Goal: Find specific page/section: Find specific page/section

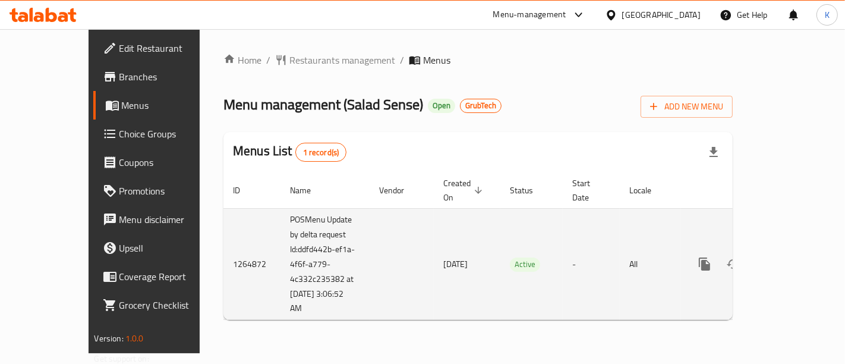
drag, startPoint x: 419, startPoint y: 248, endPoint x: 330, endPoint y: 250, distance: 89.2
click at [330, 250] on tr "1264872 POSMenu Update by delta request Id:ddfd442b-ef1a-4f6f-a779-4c332c235382…" at bounding box center [519, 264] width 591 height 112
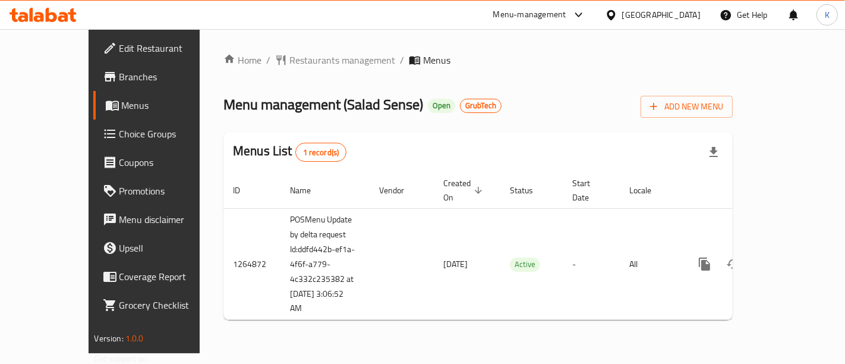
click at [382, 326] on div "Home / Restaurants management / Menus Menu management ( Salad Sense ) Open Grub…" at bounding box center [478, 191] width 557 height 324
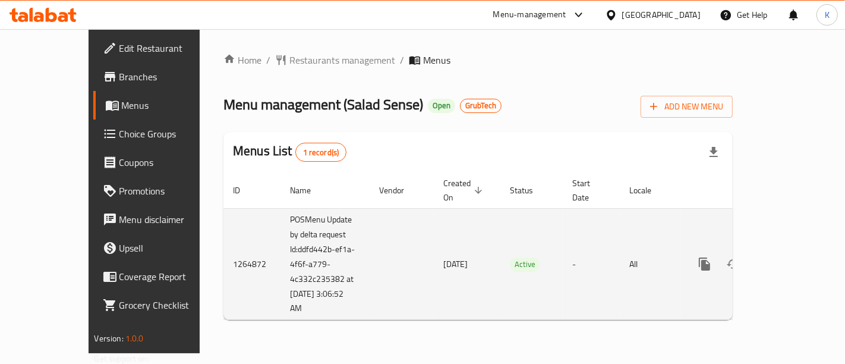
drag, startPoint x: 408, startPoint y: 252, endPoint x: 342, endPoint y: 279, distance: 71.8
click at [325, 247] on tr "1264872 POSMenu Update by delta request Id:ddfd442b-ef1a-4f6f-a779-4c332c235382…" at bounding box center [519, 264] width 591 height 112
drag, startPoint x: 378, startPoint y: 306, endPoint x: 367, endPoint y: 256, distance: 51.8
click at [377, 306] on div "Home / Restaurants management / Menus Menu management ( Salad Sense ) Open Grub…" at bounding box center [478, 191] width 509 height 276
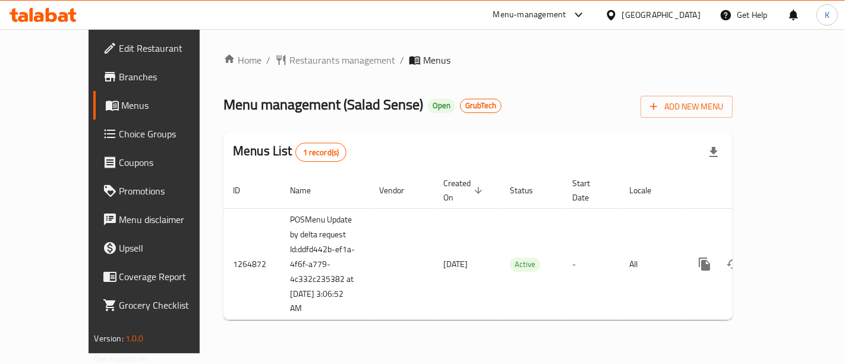
click at [698, 12] on div "[GEOGRAPHIC_DATA]" at bounding box center [661, 14] width 78 height 13
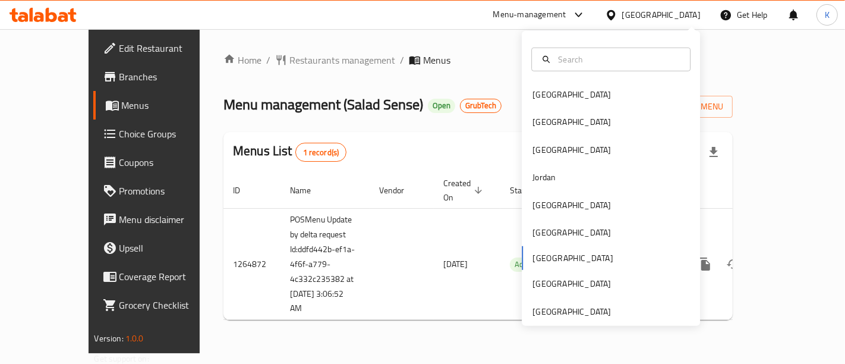
click at [570, 322] on div "[GEOGRAPHIC_DATA] [GEOGRAPHIC_DATA] [GEOGRAPHIC_DATA] [GEOGRAPHIC_DATA] [GEOGRA…" at bounding box center [611, 178] width 178 height 295
click at [568, 313] on div "[GEOGRAPHIC_DATA]" at bounding box center [572, 311] width 78 height 13
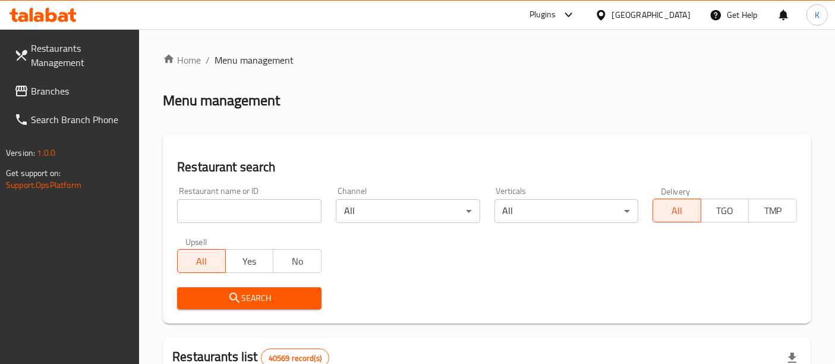
click at [256, 203] on input "search" at bounding box center [249, 211] width 144 height 24
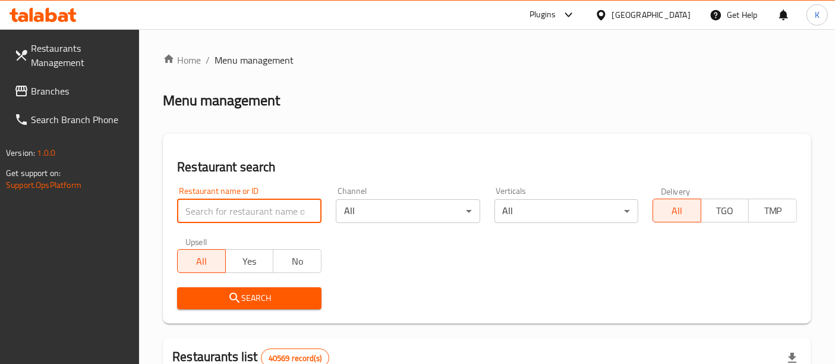
type input "q"
click button "Search" at bounding box center [249, 298] width 144 height 22
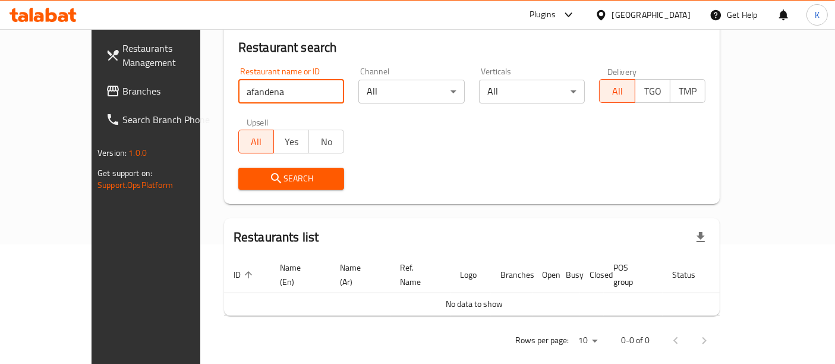
scroll to position [121, 0]
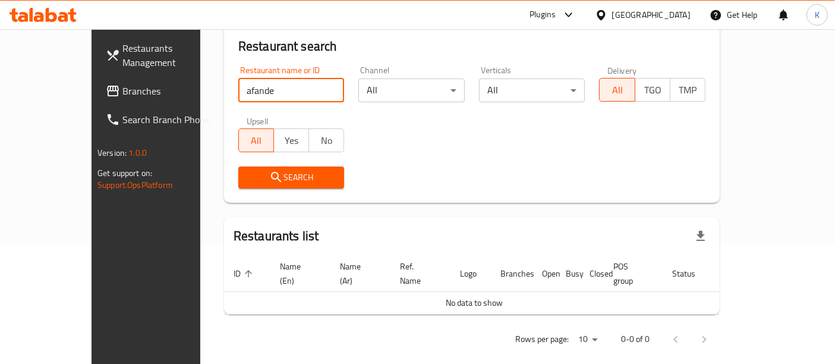
type input "afande"
click button "Search" at bounding box center [291, 177] width 106 height 22
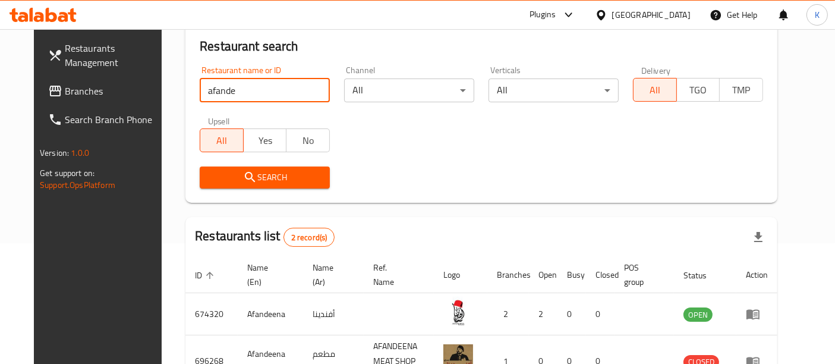
scroll to position [198, 0]
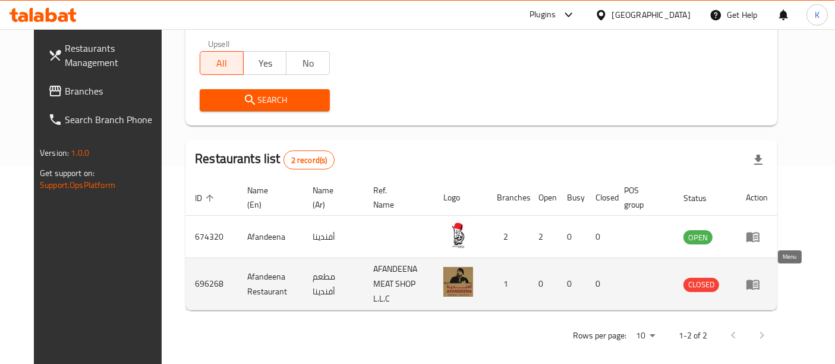
click at [760, 279] on icon "enhanced table" at bounding box center [753, 284] width 14 height 14
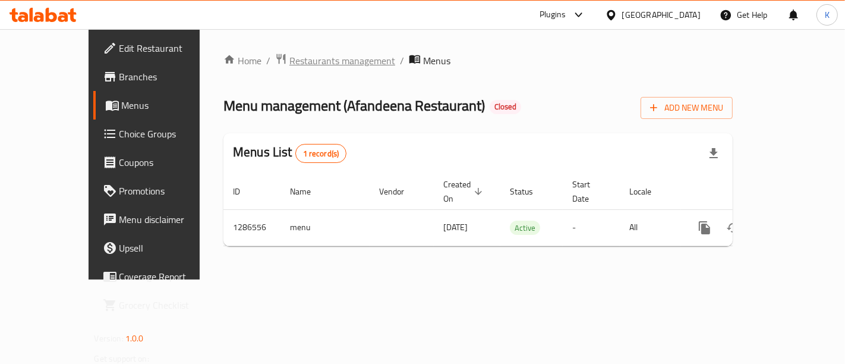
click at [290, 67] on span "Restaurants management" at bounding box center [343, 61] width 106 height 14
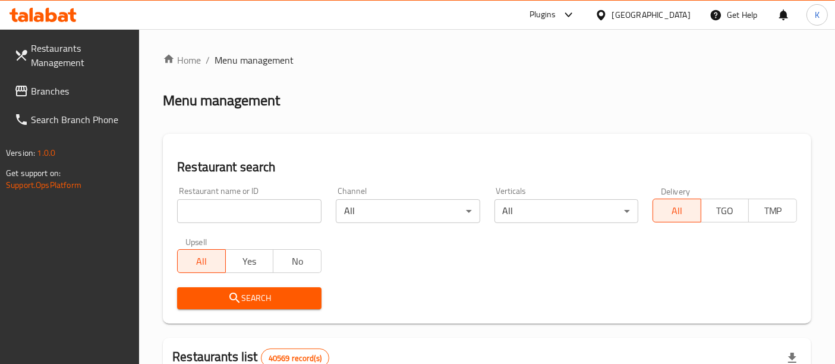
click at [528, 18] on div "Plugins" at bounding box center [552, 15] width 65 height 29
click at [553, 24] on div "Plugins" at bounding box center [552, 15] width 65 height 29
click at [560, 18] on div at bounding box center [566, 15] width 20 height 14
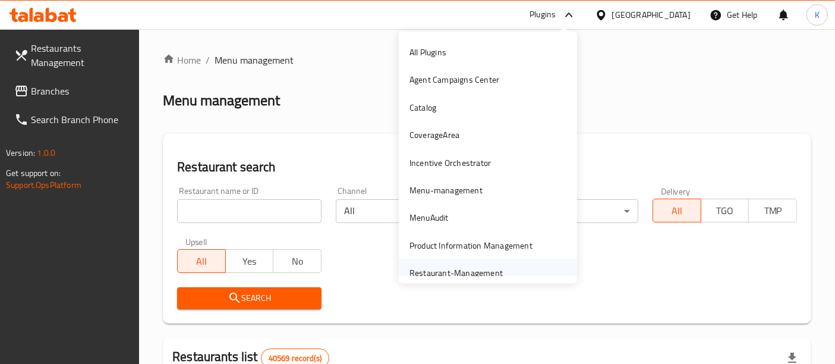
click at [452, 274] on div "Restaurant-Management" at bounding box center [456, 272] width 93 height 13
